Goal: Task Accomplishment & Management: Use online tool/utility

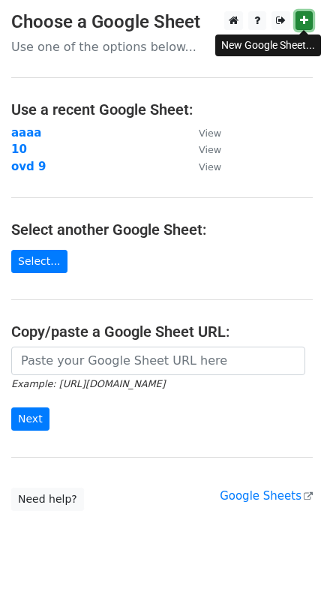
click at [305, 24] on icon at bounding box center [304, 20] width 8 height 11
click at [311, 21] on link at bounding box center [304, 20] width 17 height 19
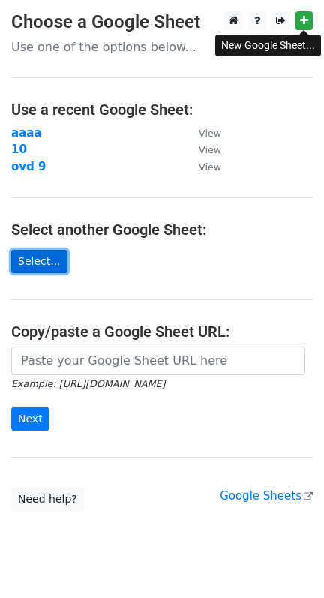
click at [25, 263] on link "Select..." at bounding box center [39, 261] width 56 height 23
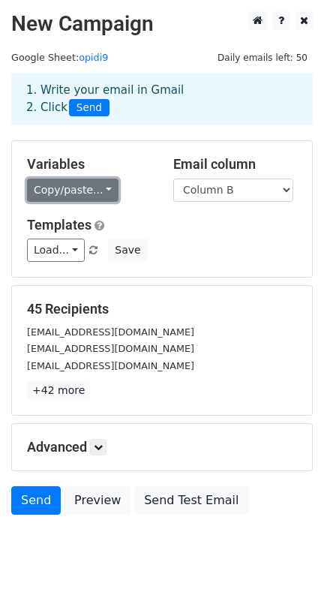
click at [108, 185] on link "Copy/paste..." at bounding box center [73, 190] width 92 height 23
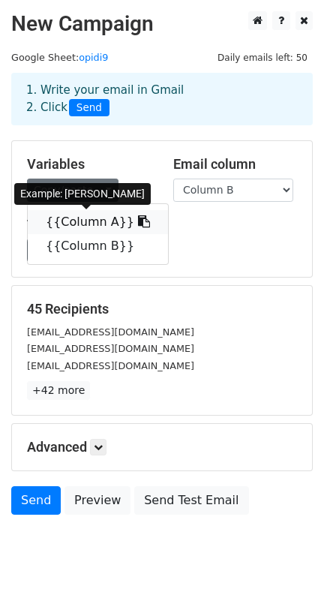
click at [138, 222] on icon at bounding box center [144, 221] width 12 height 12
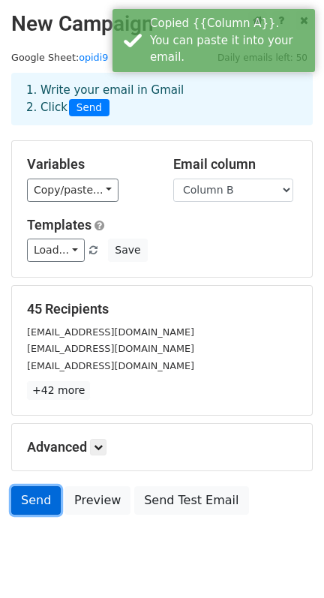
click at [49, 501] on link "Send" at bounding box center [36, 500] width 50 height 29
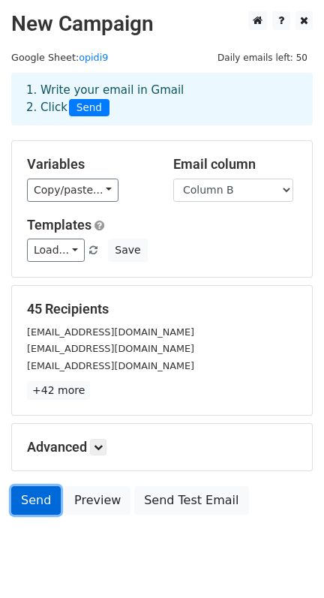
click at [34, 503] on link "Send" at bounding box center [36, 500] width 50 height 29
